Goal: Contribute content: Add original content to the website for others to see

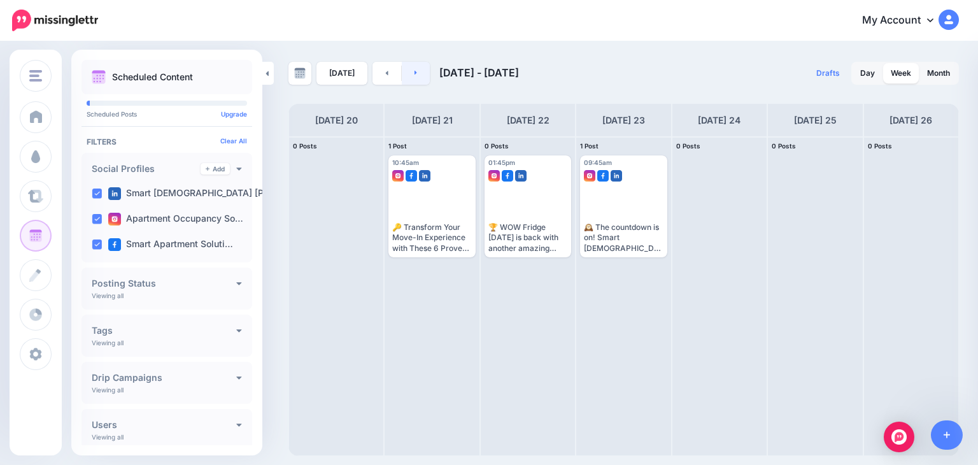
click at [415, 74] on icon at bounding box center [416, 73] width 3 height 8
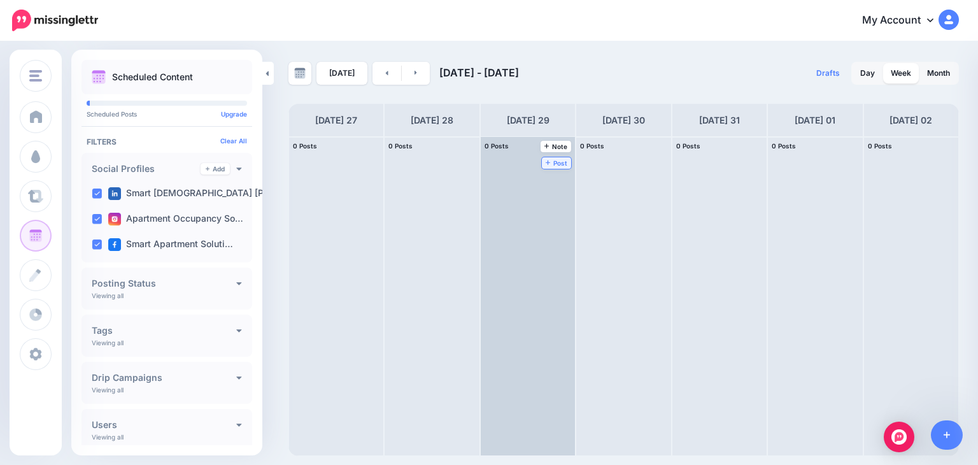
click at [546, 160] on span "Post" at bounding box center [557, 163] width 22 height 6
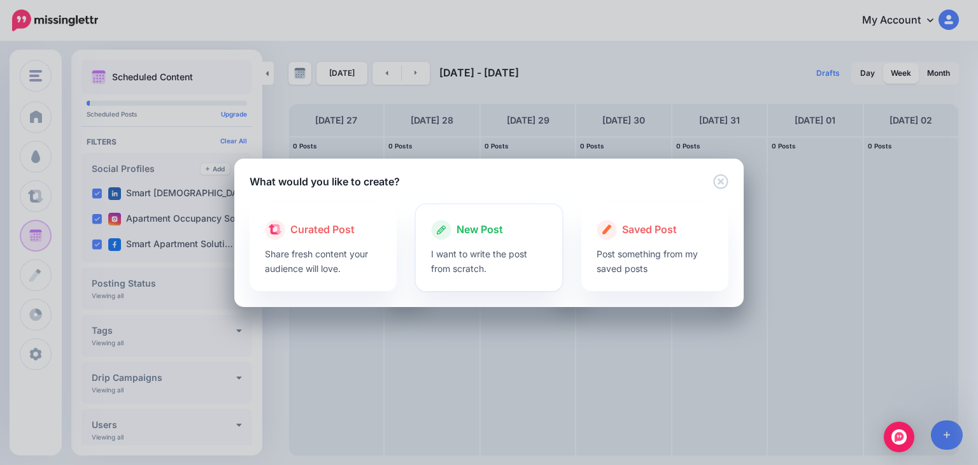
click at [459, 268] on p "I want to write the post from scratch." at bounding box center [489, 260] width 117 height 29
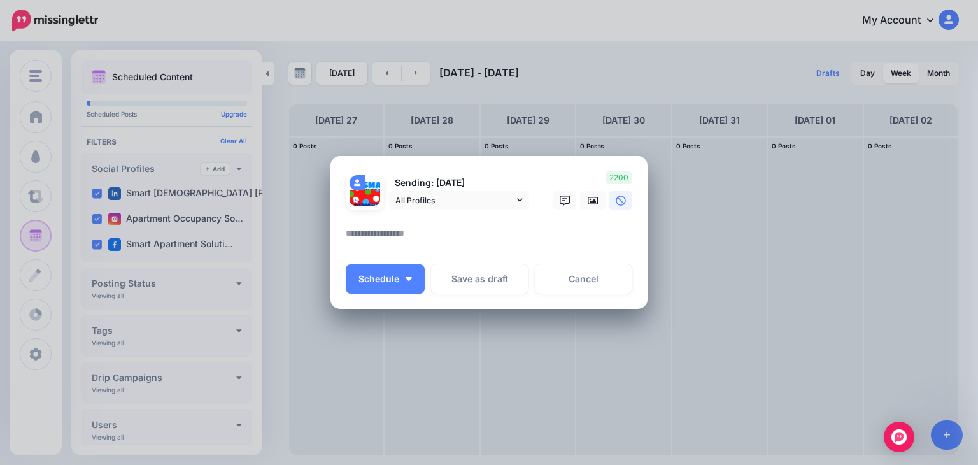
click at [448, 231] on textarea at bounding box center [492, 237] width 293 height 25
paste textarea "**********"
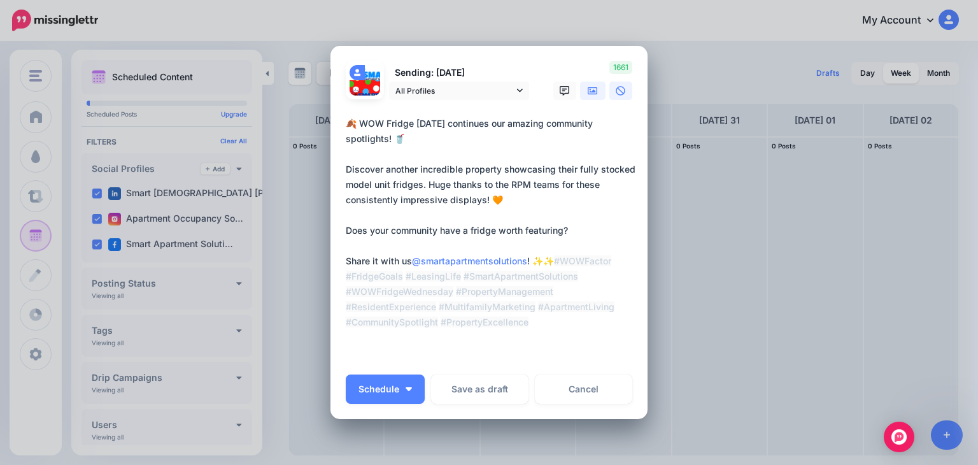
type textarea "**********"
click at [581, 90] on link at bounding box center [592, 91] width 25 height 18
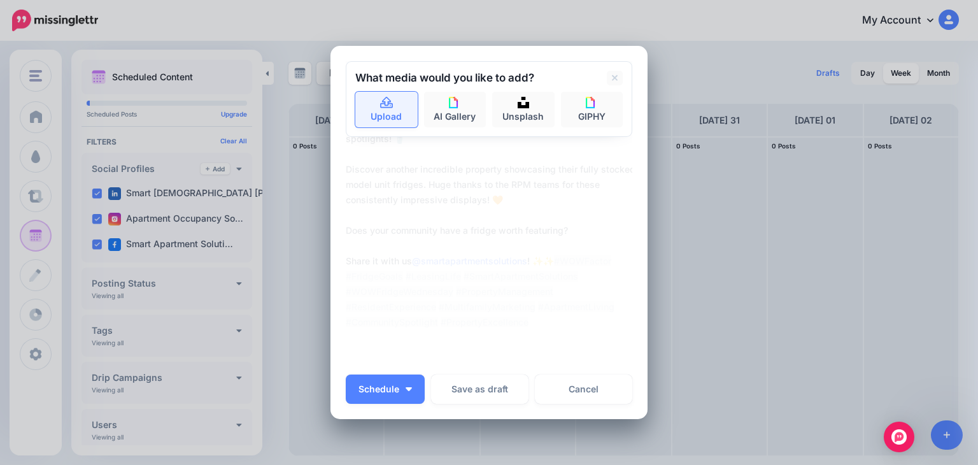
click at [393, 106] on link "Upload" at bounding box center [386, 110] width 62 height 36
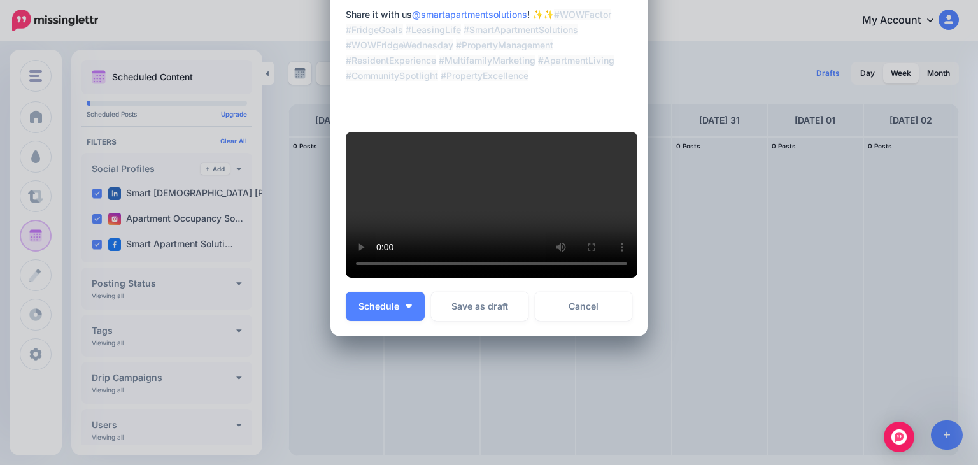
scroll to position [228, 0]
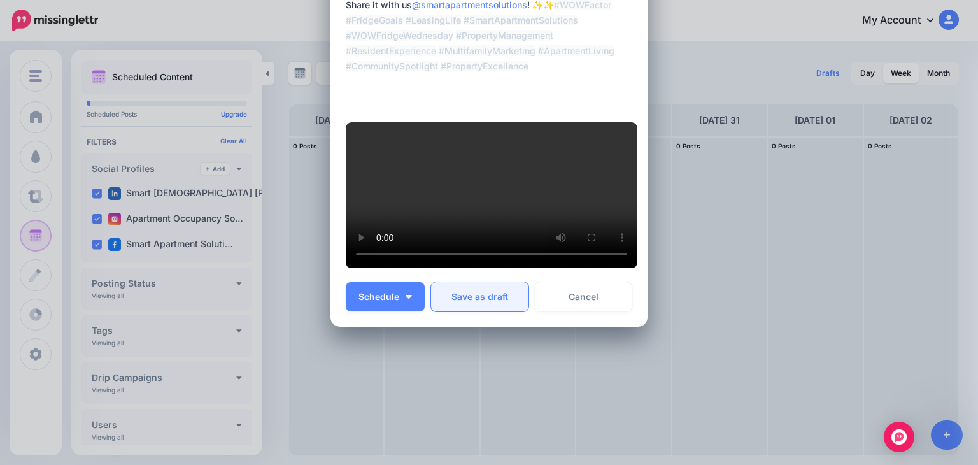
click at [475, 311] on button "Save as draft" at bounding box center [479, 296] width 97 height 29
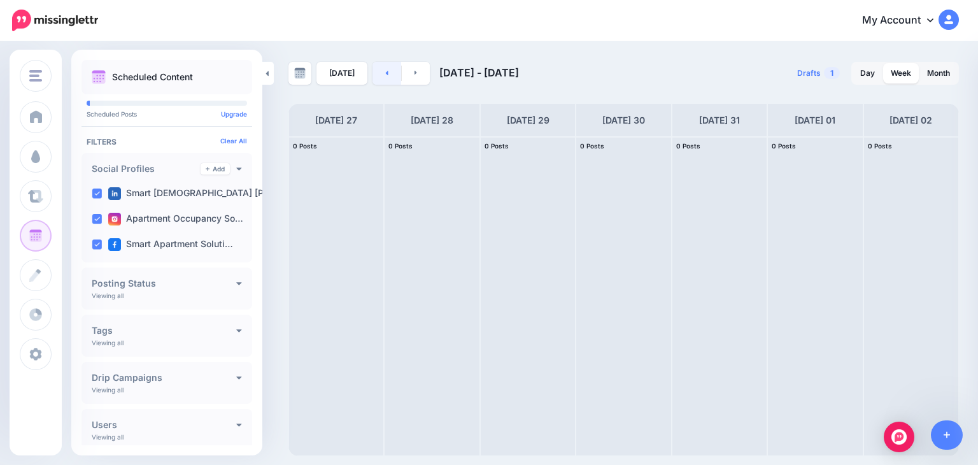
click at [385, 73] on link at bounding box center [387, 73] width 29 height 23
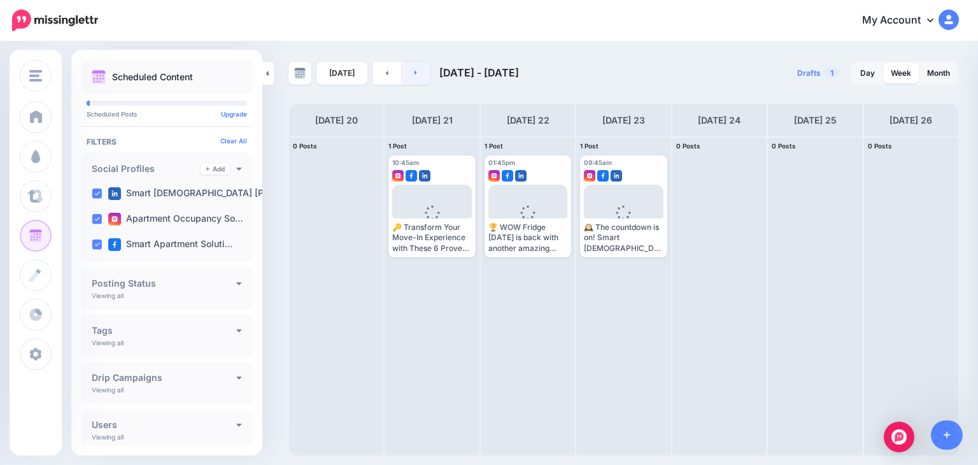
click at [418, 69] on link at bounding box center [416, 73] width 29 height 23
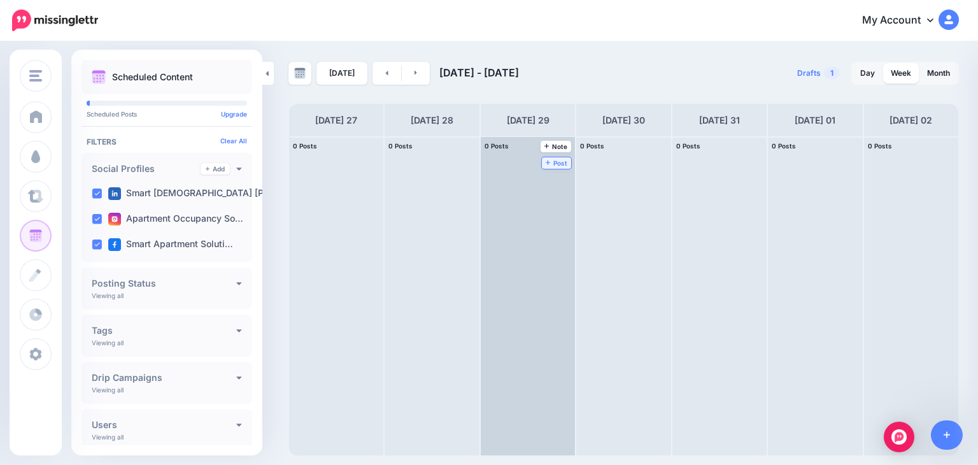
click at [546, 160] on span "Post" at bounding box center [557, 163] width 22 height 6
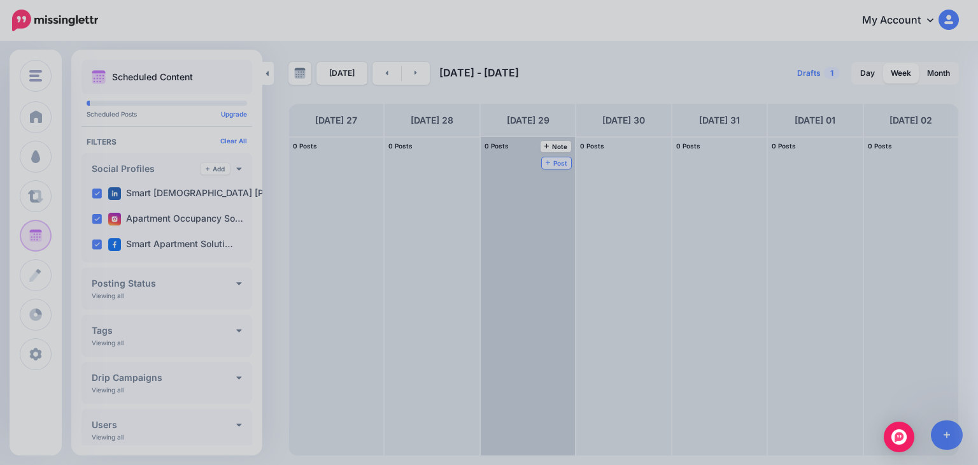
scroll to position [0, 0]
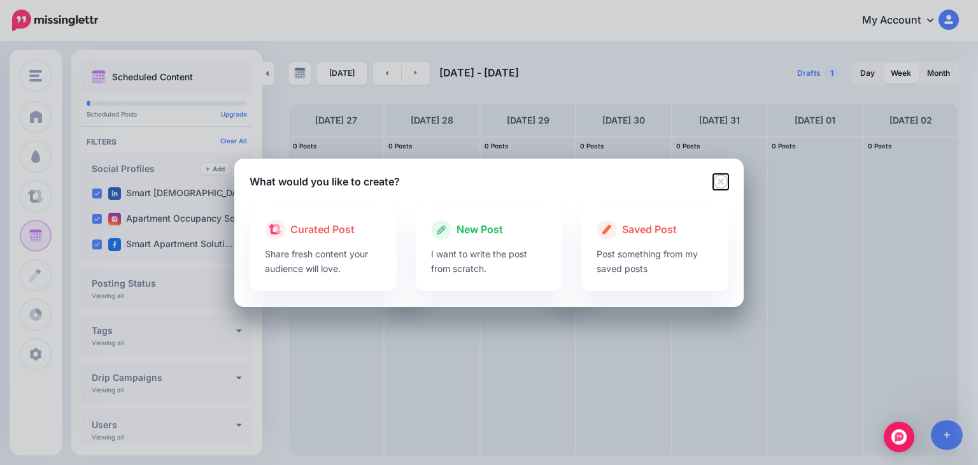
click at [725, 180] on icon "Close" at bounding box center [720, 181] width 15 height 15
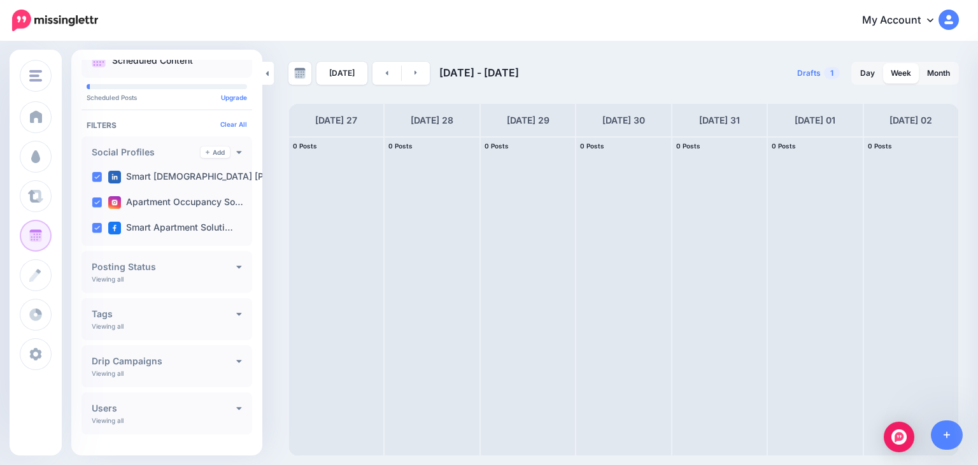
scroll to position [37, 0]
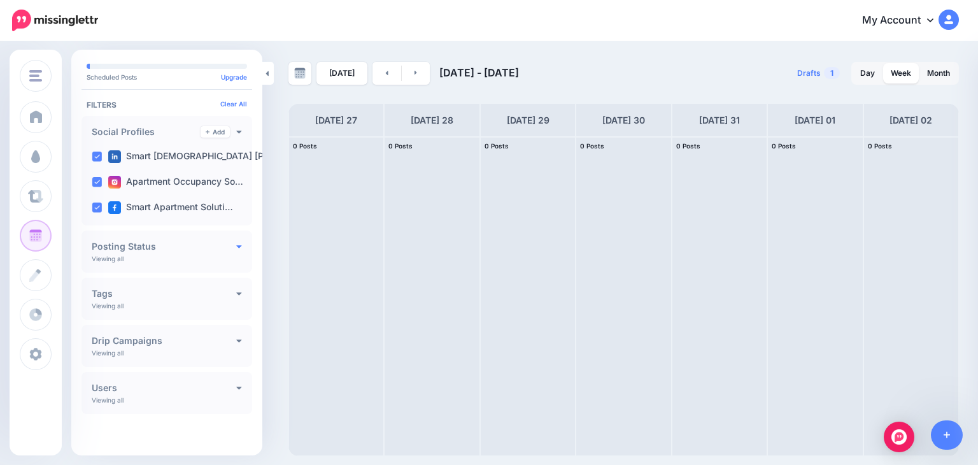
click at [236, 244] on icon at bounding box center [239, 245] width 6 height 9
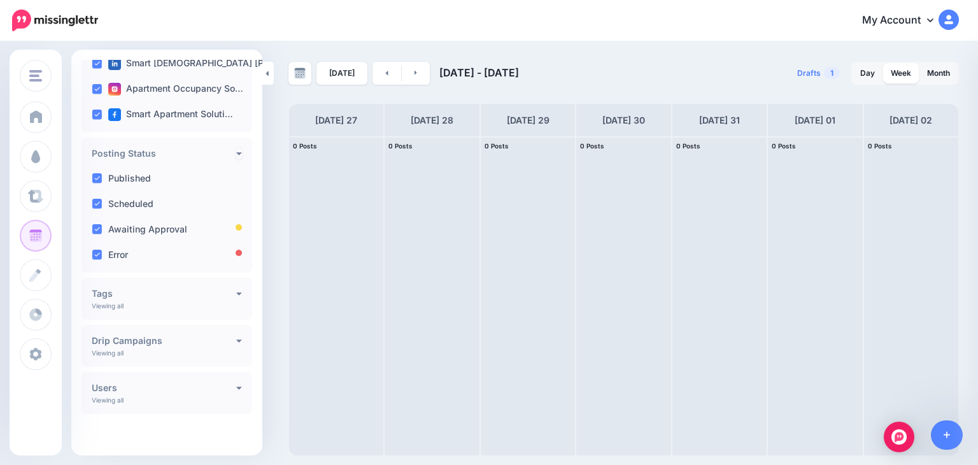
scroll to position [120, 0]
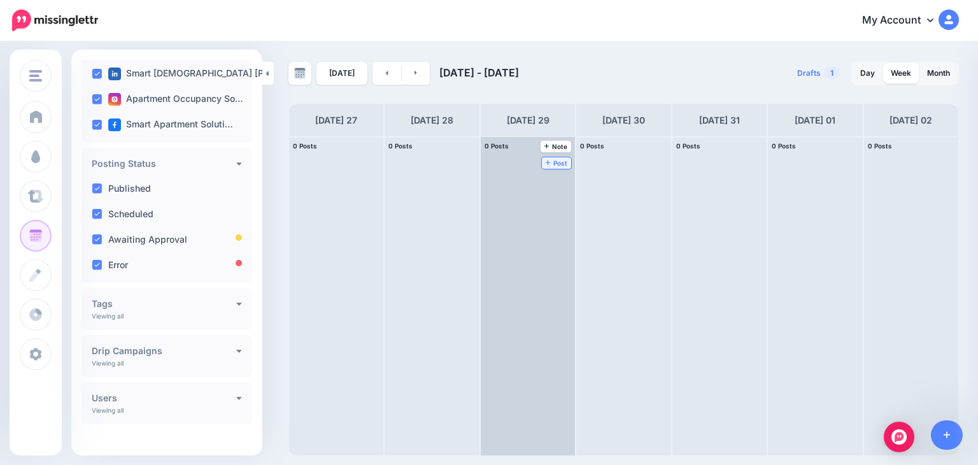
click at [546, 160] on span "Post" at bounding box center [557, 163] width 22 height 6
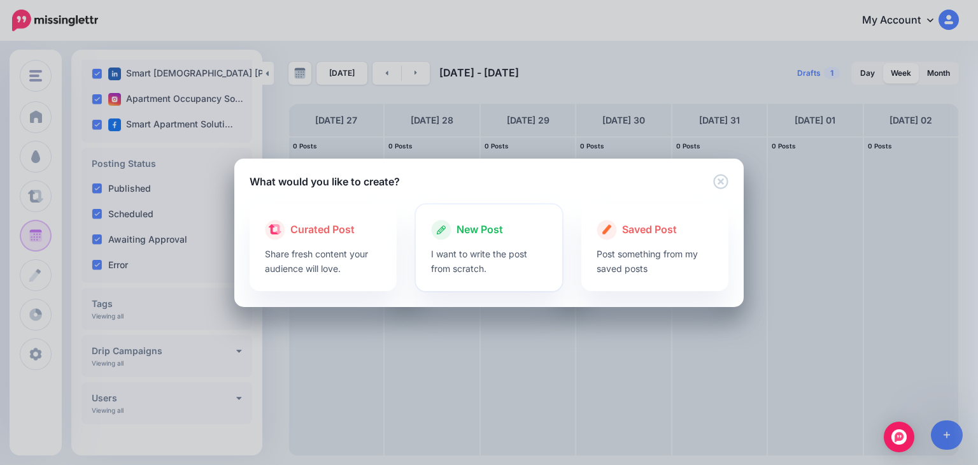
click at [472, 256] on p "I want to write the post from scratch." at bounding box center [489, 260] width 117 height 29
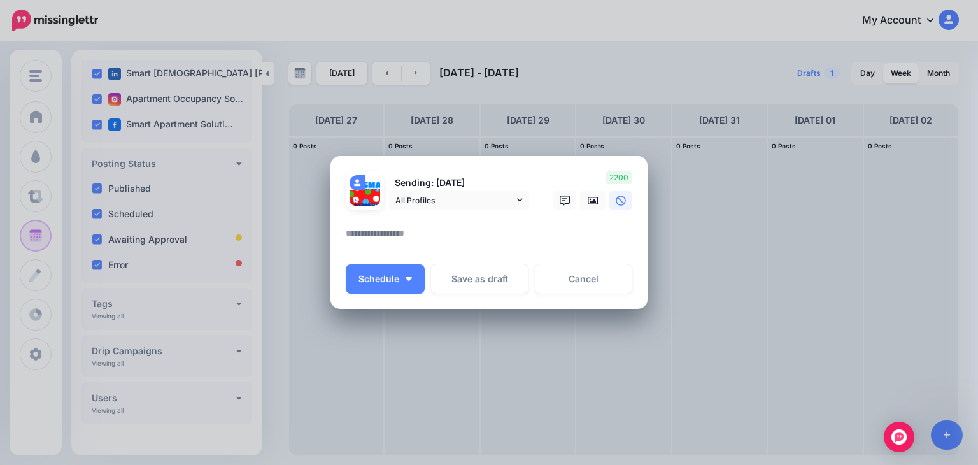
click at [400, 236] on textarea at bounding box center [492, 237] width 293 height 25
paste textarea "**********"
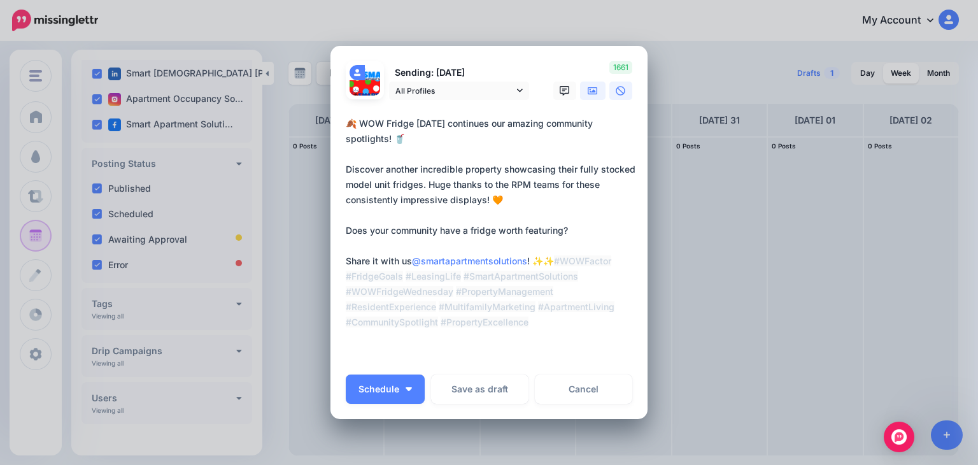
type textarea "**********"
click at [589, 92] on icon at bounding box center [593, 91] width 10 height 8
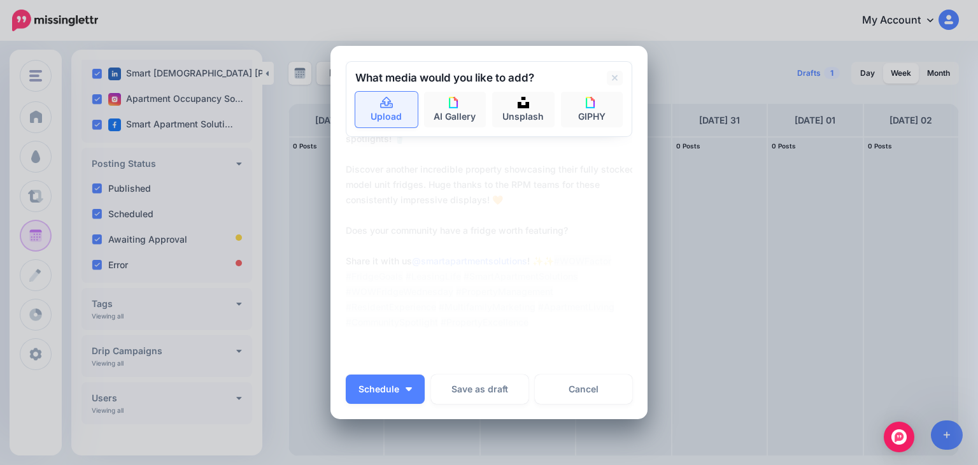
click at [395, 117] on link "Upload" at bounding box center [386, 110] width 62 height 36
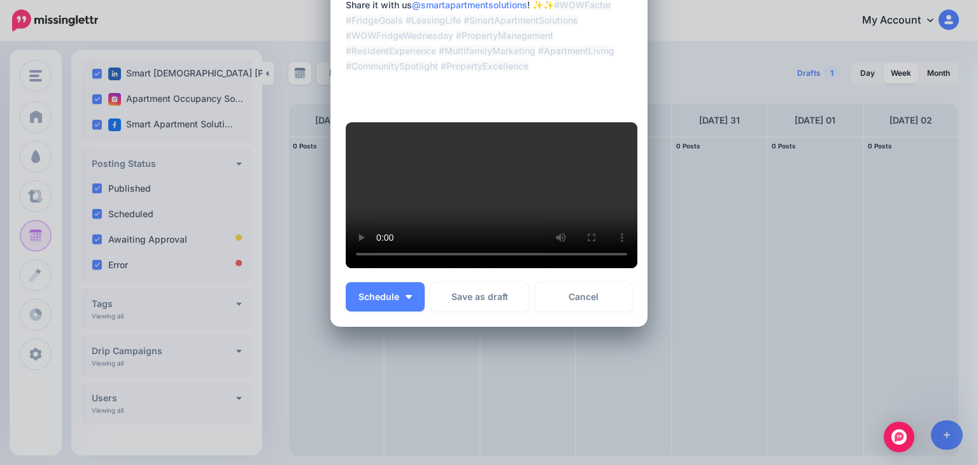
scroll to position [373, 0]
click at [387, 301] on span "Schedule" at bounding box center [379, 296] width 41 height 9
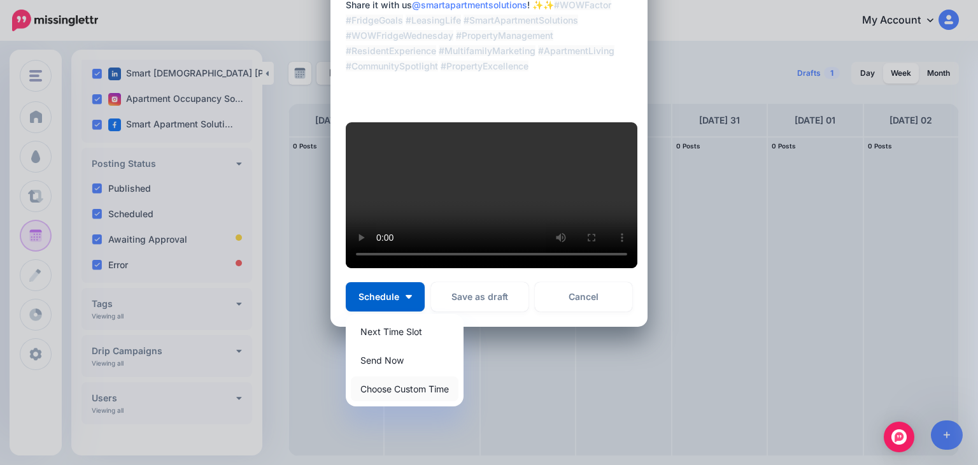
click at [382, 394] on link "Choose Custom Time" at bounding box center [405, 388] width 108 height 25
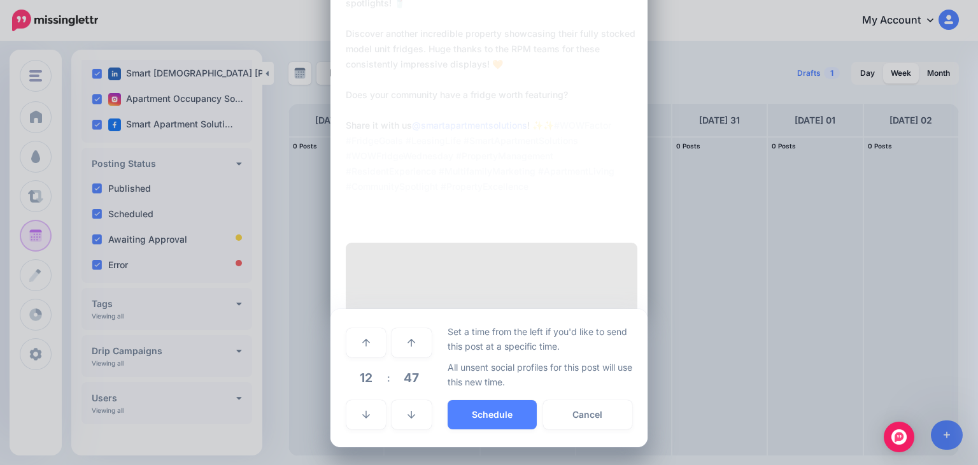
scroll to position [252, 0]
click at [410, 339] on link at bounding box center [411, 342] width 39 height 29
click at [410, 338] on link at bounding box center [411, 342] width 39 height 29
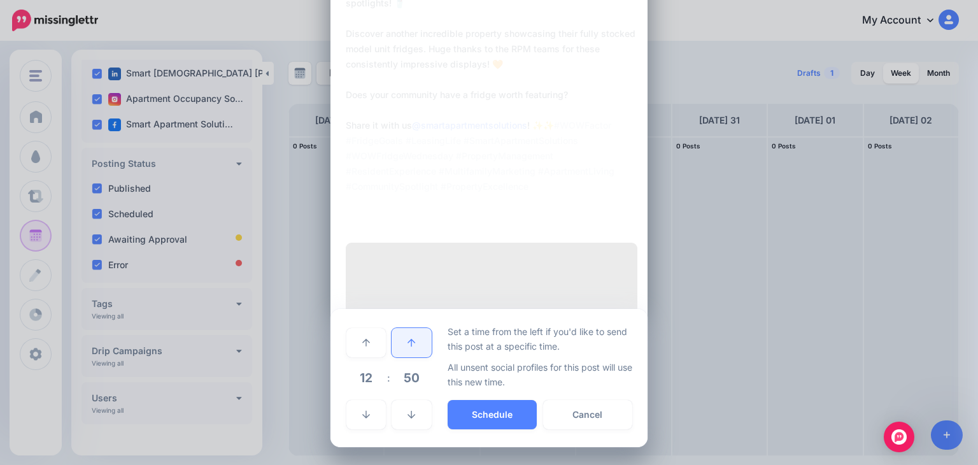
click at [410, 338] on link at bounding box center [411, 342] width 39 height 29
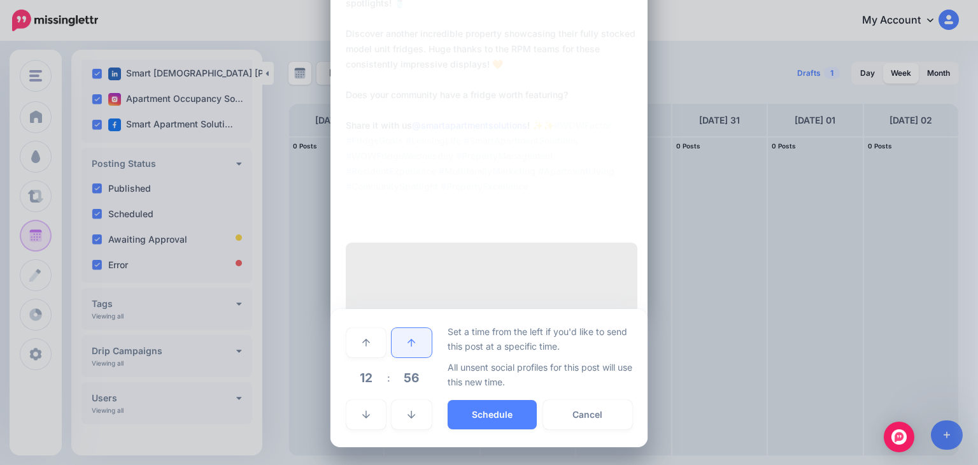
click at [410, 338] on link at bounding box center [411, 342] width 39 height 29
click at [366, 339] on link at bounding box center [365, 342] width 39 height 29
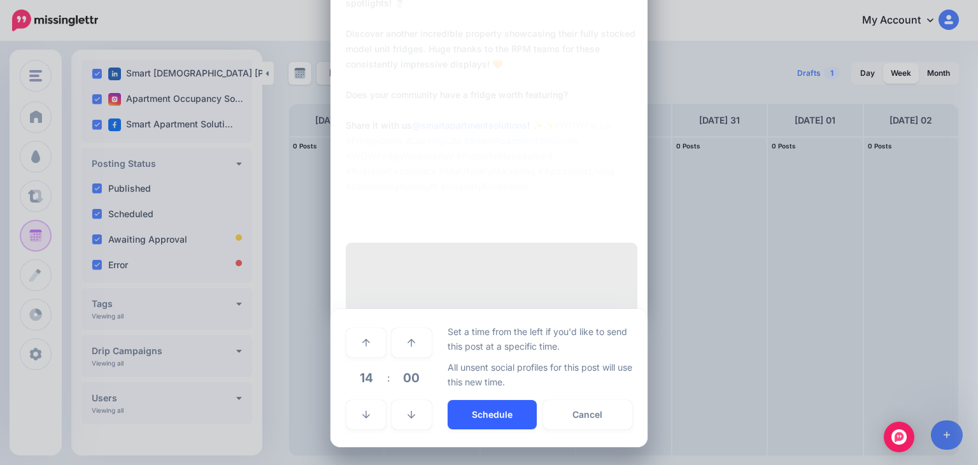
click at [476, 411] on button "Schedule" at bounding box center [492, 414] width 89 height 29
